Goal: Task Accomplishment & Management: Use online tool/utility

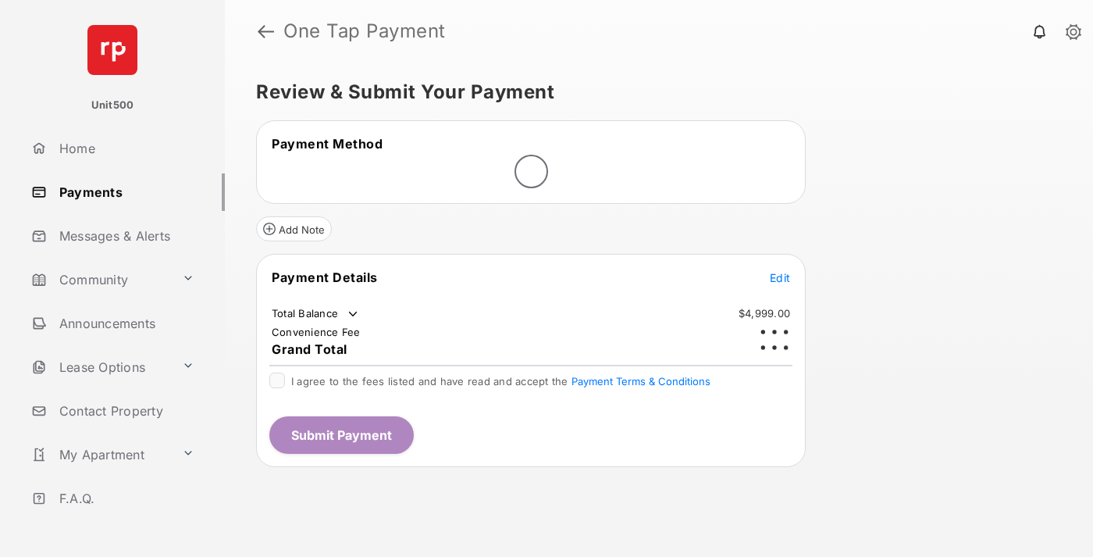
click at [780, 271] on span "Edit" at bounding box center [780, 277] width 20 height 13
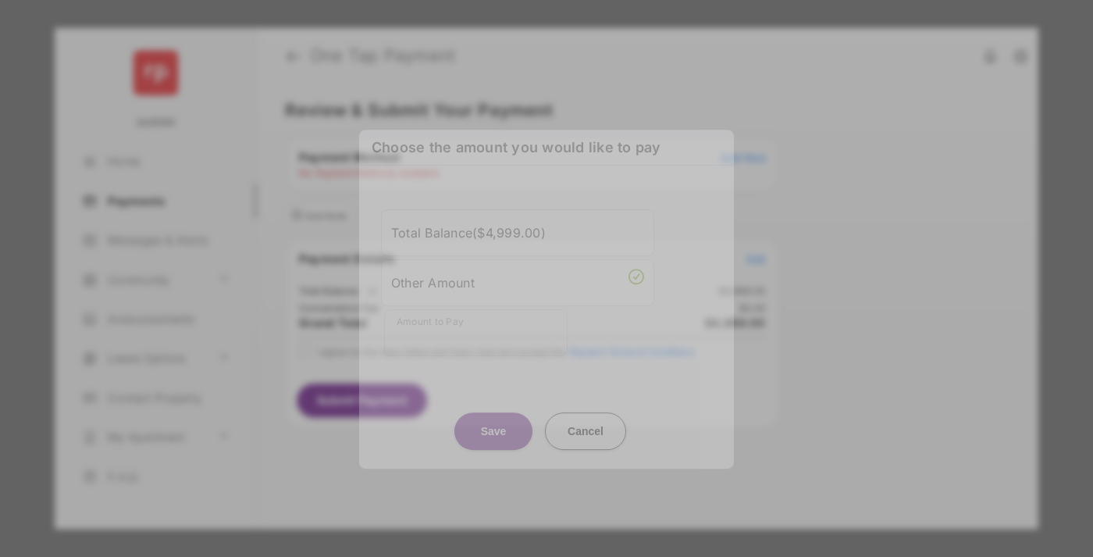
click at [518, 271] on div "Other Amount" at bounding box center [517, 282] width 253 height 27
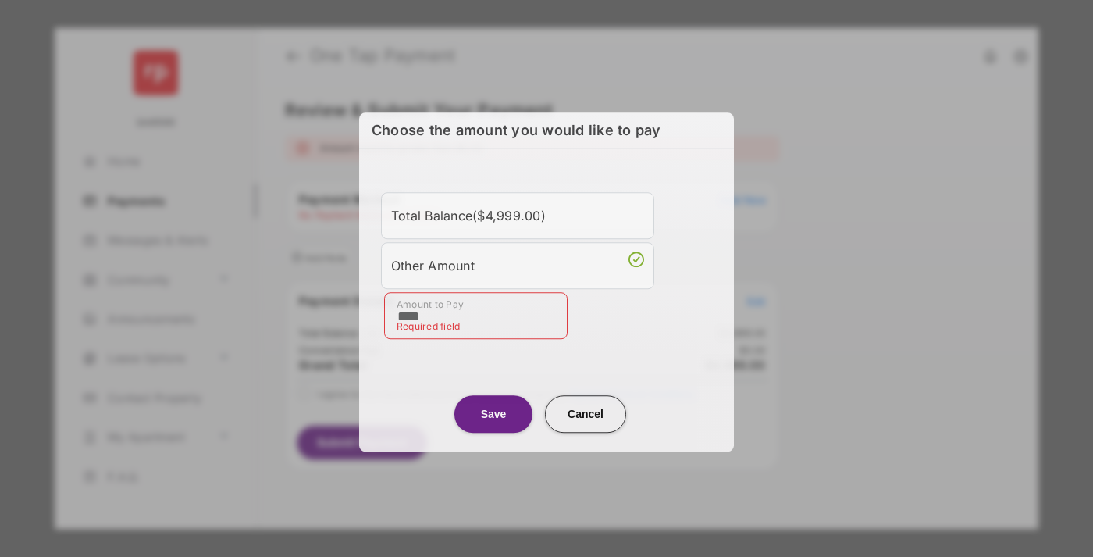
type input "****"
click at [494, 412] on button "Save" at bounding box center [494, 413] width 78 height 37
